Goal: Transaction & Acquisition: Purchase product/service

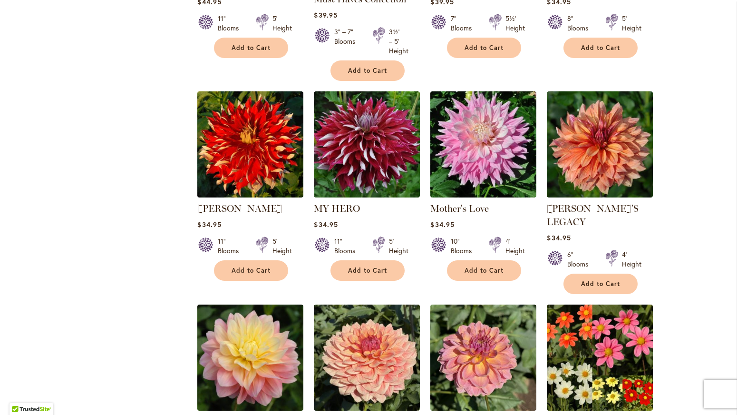
scroll to position [602, 0]
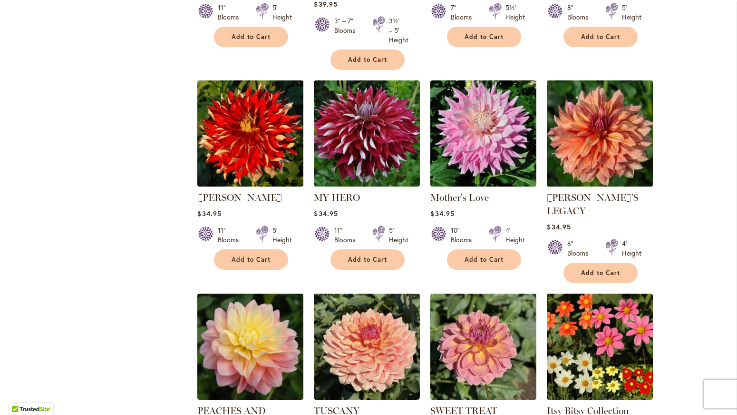
click at [602, 151] on img at bounding box center [600, 133] width 111 height 111
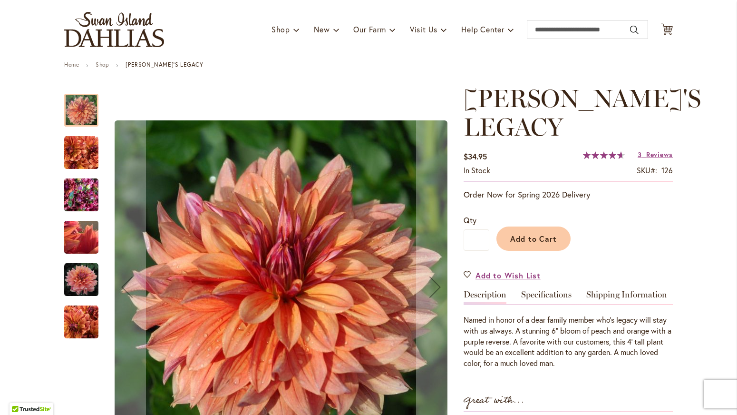
scroll to position [92, 0]
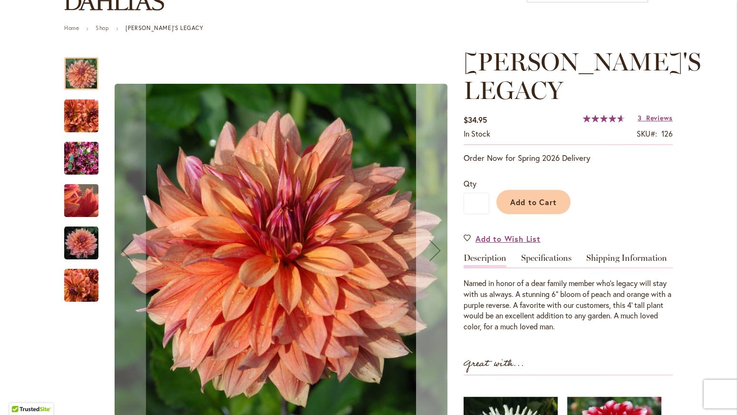
click at [432, 254] on div "Next" at bounding box center [435, 250] width 38 height 38
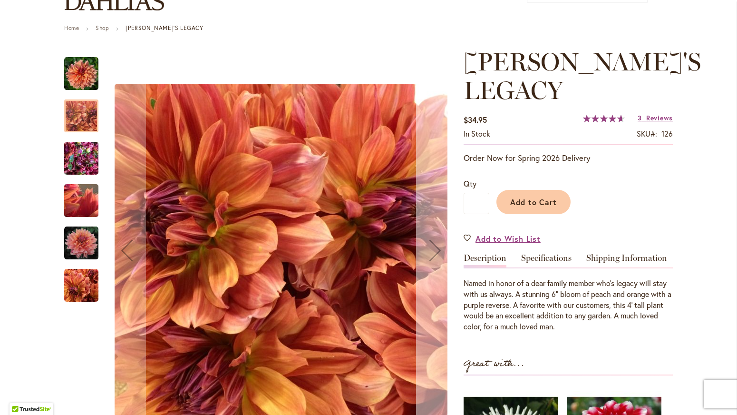
click at [432, 255] on div "Next" at bounding box center [435, 250] width 38 height 38
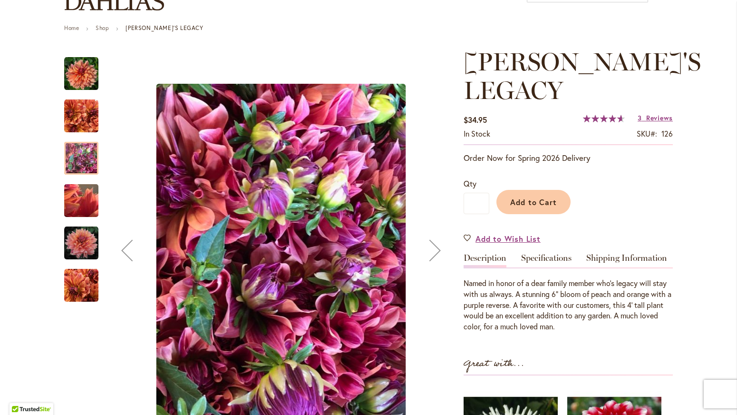
click at [432, 255] on div "Next" at bounding box center [435, 250] width 38 height 38
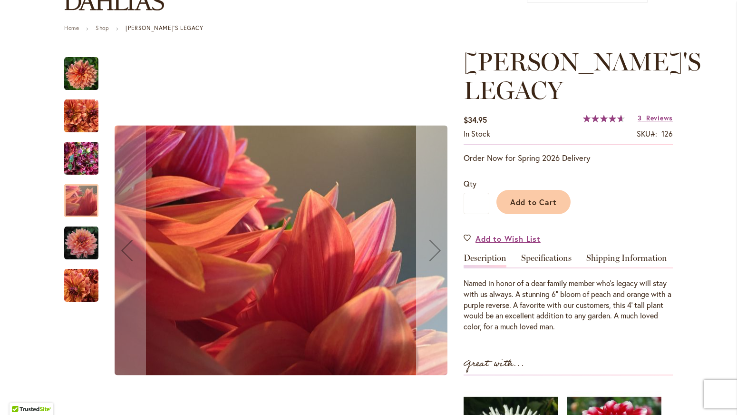
click at [432, 255] on div "Next" at bounding box center [435, 250] width 38 height 38
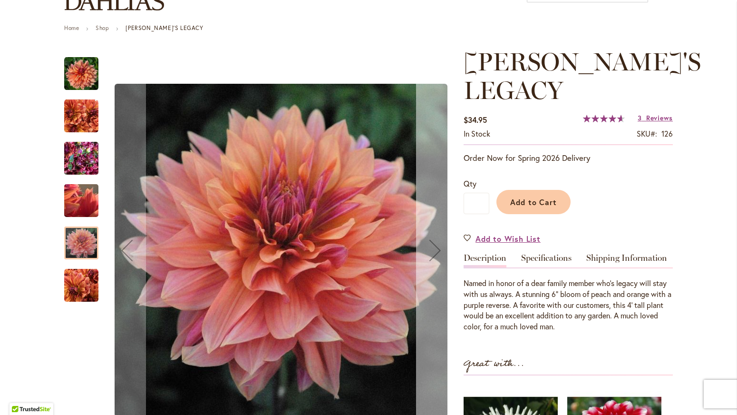
click at [432, 255] on div "Next" at bounding box center [435, 250] width 38 height 38
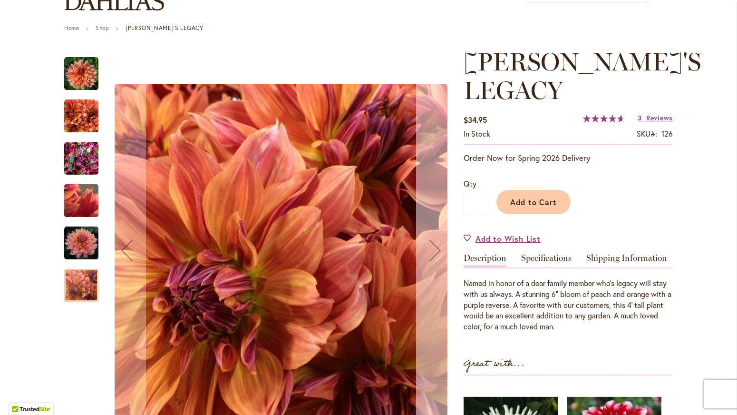
click at [432, 255] on div "Next" at bounding box center [435, 250] width 38 height 38
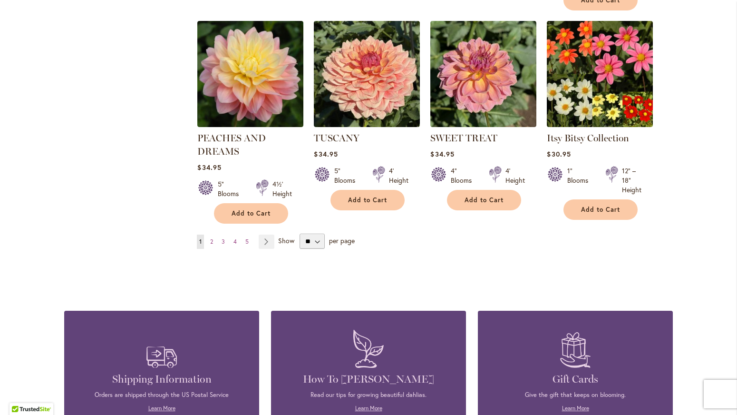
scroll to position [872, 0]
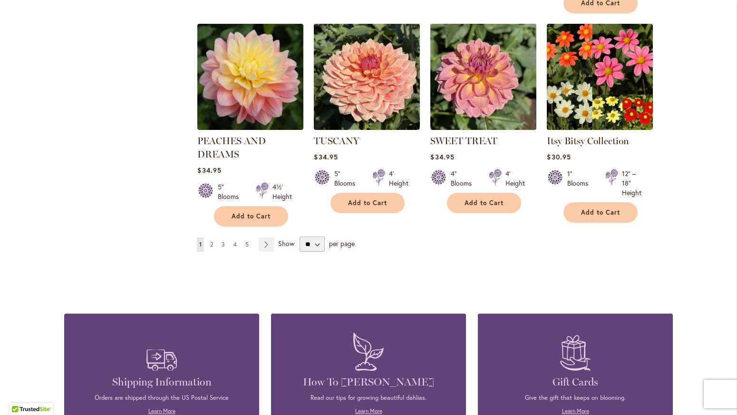
click at [497, 60] on img at bounding box center [483, 76] width 111 height 111
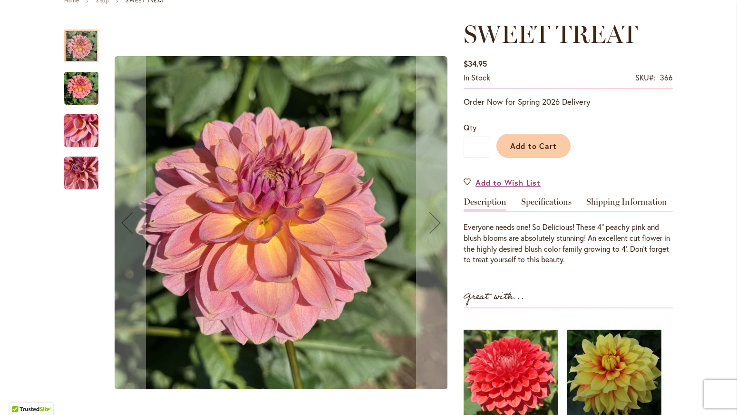
scroll to position [124, 0]
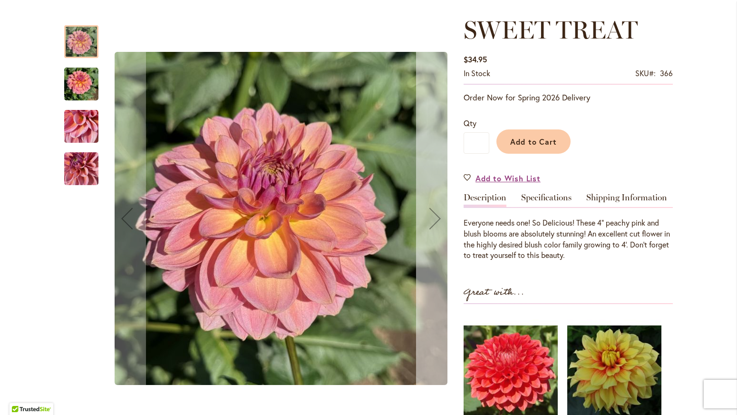
click at [434, 223] on div "Next" at bounding box center [435, 218] width 38 height 38
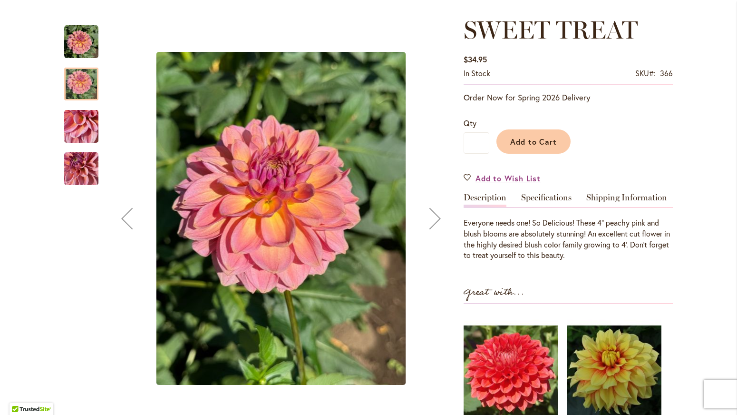
click at [435, 223] on div "Next" at bounding box center [435, 218] width 38 height 38
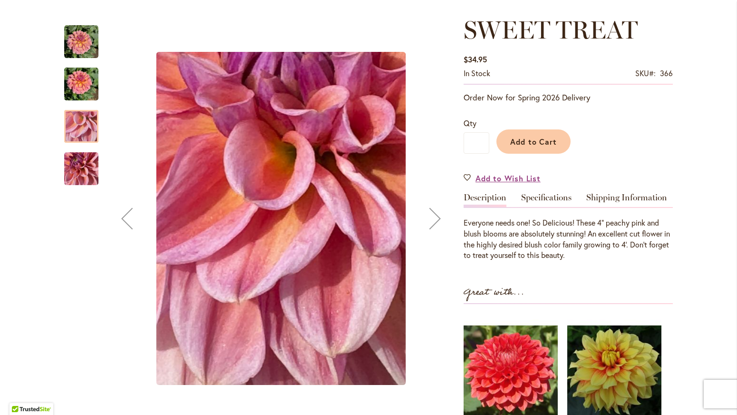
click at [435, 223] on div "Next" at bounding box center [435, 218] width 38 height 38
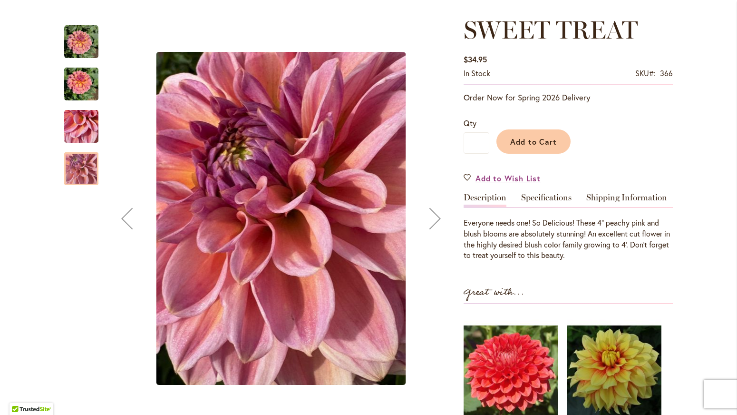
click at [436, 224] on div "Next" at bounding box center [435, 218] width 38 height 38
